Goal: Task Accomplishment & Management: Manage account settings

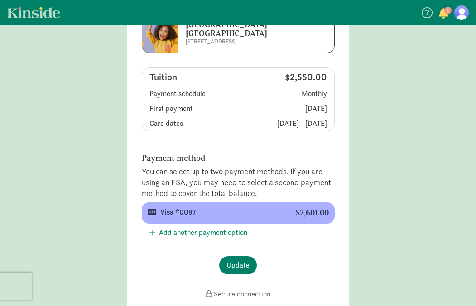
scroll to position [87, 0]
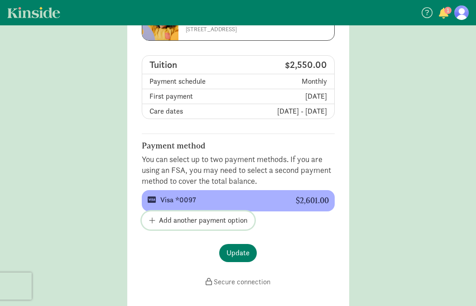
click at [199, 218] on span "Add another payment option" at bounding box center [203, 220] width 88 height 11
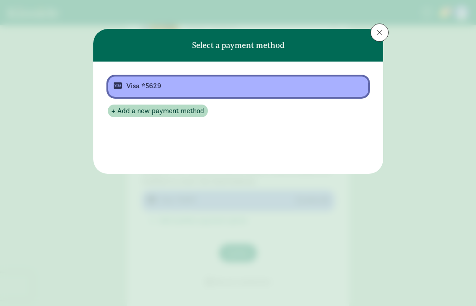
click at [176, 82] on div "Visa *5629" at bounding box center [237, 86] width 222 height 11
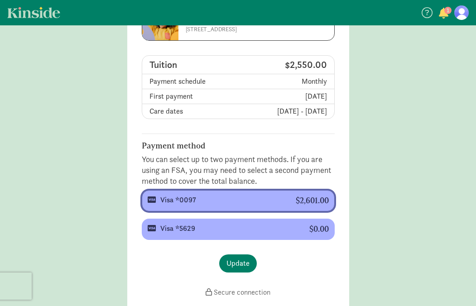
click at [281, 194] on button "Visa *0097 $2,601.00" at bounding box center [238, 200] width 193 height 21
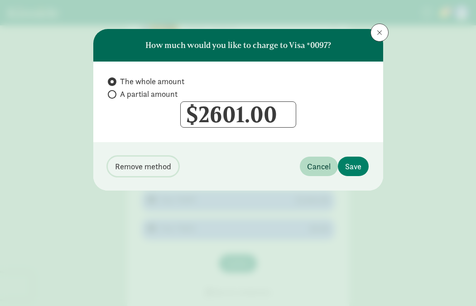
click at [138, 164] on span "Remove method" at bounding box center [143, 166] width 56 height 12
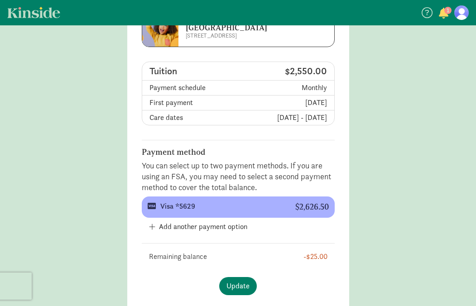
scroll to position [81, 0]
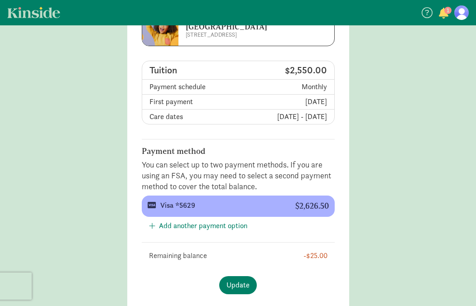
click at [196, 248] on section "Payment method You can select up to two payment methods. If you are using an FS…" at bounding box center [238, 200] width 193 height 123
click at [245, 288] on span "Update" at bounding box center [237, 285] width 23 height 11
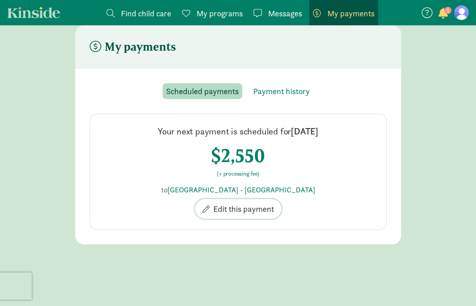
click at [234, 208] on span "Edit this payment" at bounding box center [243, 209] width 61 height 12
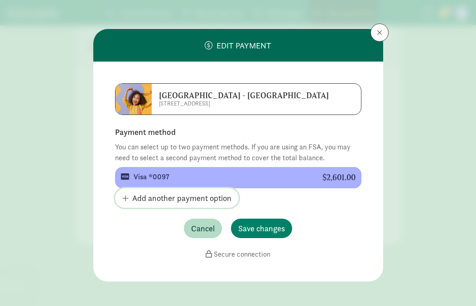
click at [198, 201] on span "Add another payment option" at bounding box center [181, 198] width 99 height 12
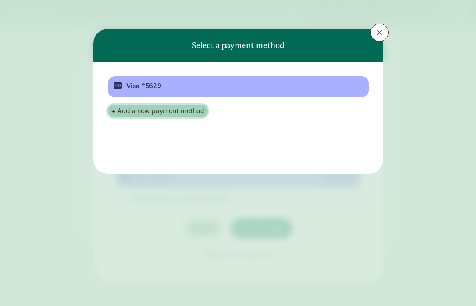
click at [186, 112] on span "+ Add a new payment method" at bounding box center [157, 110] width 93 height 11
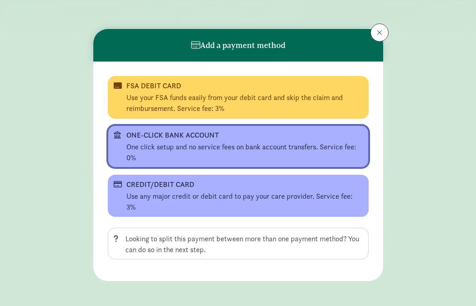
click at [192, 151] on div "One click setup and no service fees on bank account transfers. Service fee: 0%" at bounding box center [244, 153] width 236 height 22
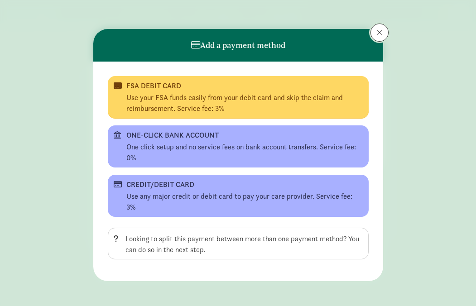
click at [376, 30] on span at bounding box center [378, 32] width 5 height 7
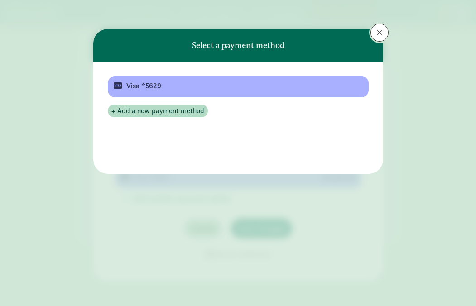
click at [382, 28] on button at bounding box center [379, 33] width 18 height 18
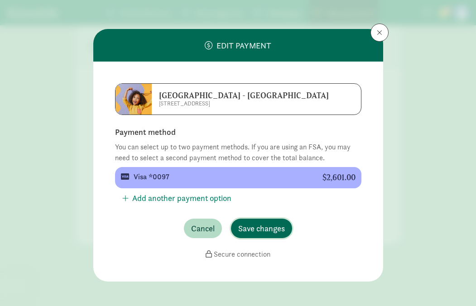
click at [271, 225] on span "Save changes" at bounding box center [261, 228] width 47 height 12
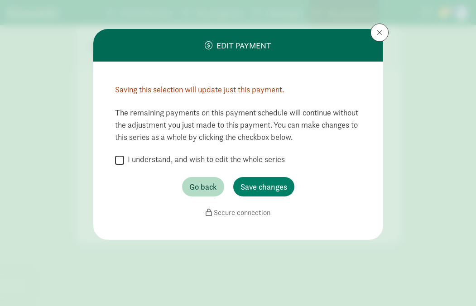
click at [146, 160] on label "I understand, and wish to edit the whole series" at bounding box center [204, 159] width 161 height 11
click at [124, 160] on input "I understand, and wish to edit the whole series" at bounding box center [119, 160] width 9 height 12
checkbox input "true"
click at [256, 189] on span "Save changes" at bounding box center [263, 187] width 47 height 12
